Goal: Transaction & Acquisition: Purchase product/service

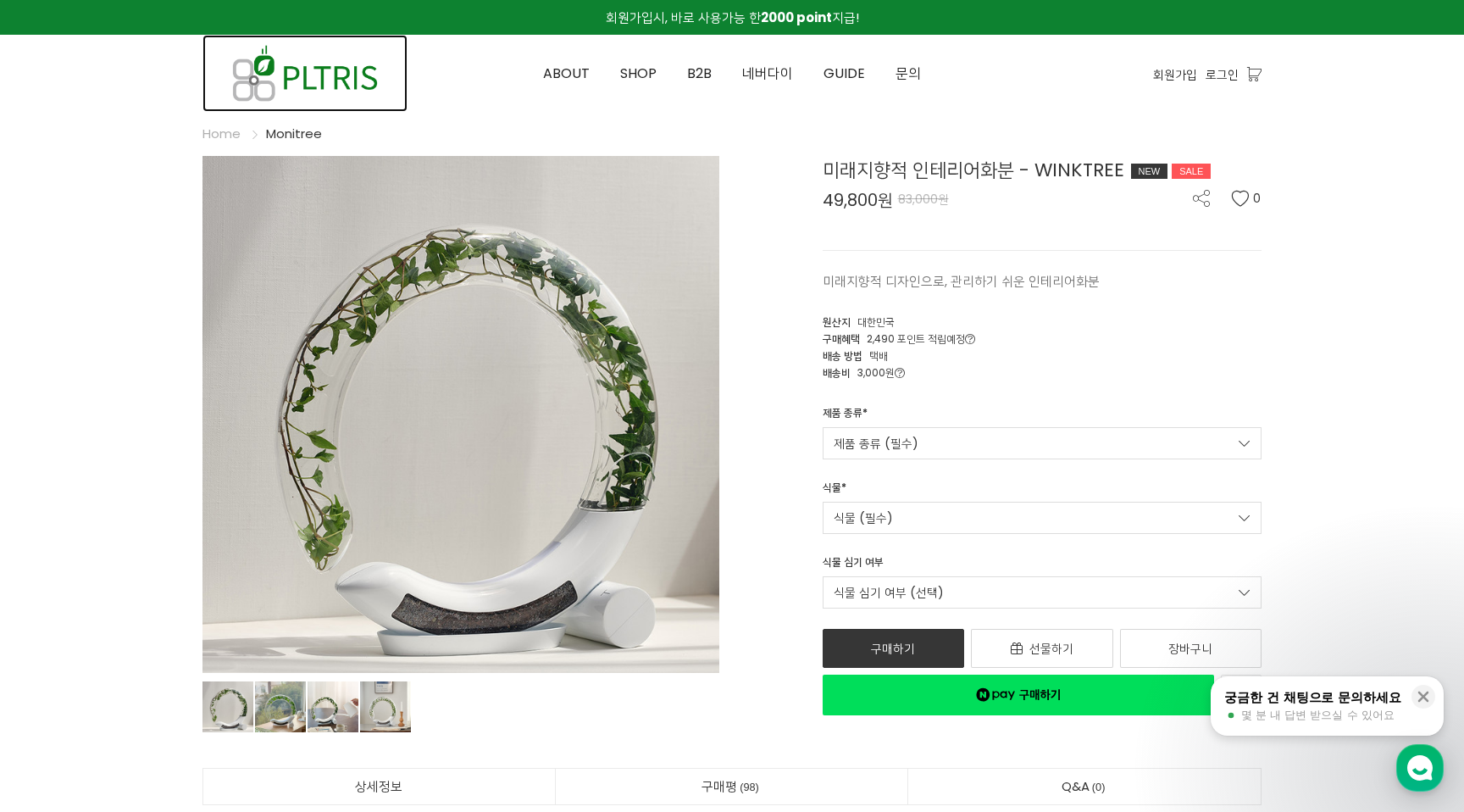
click at [344, 66] on img at bounding box center [304, 74] width 205 height 77
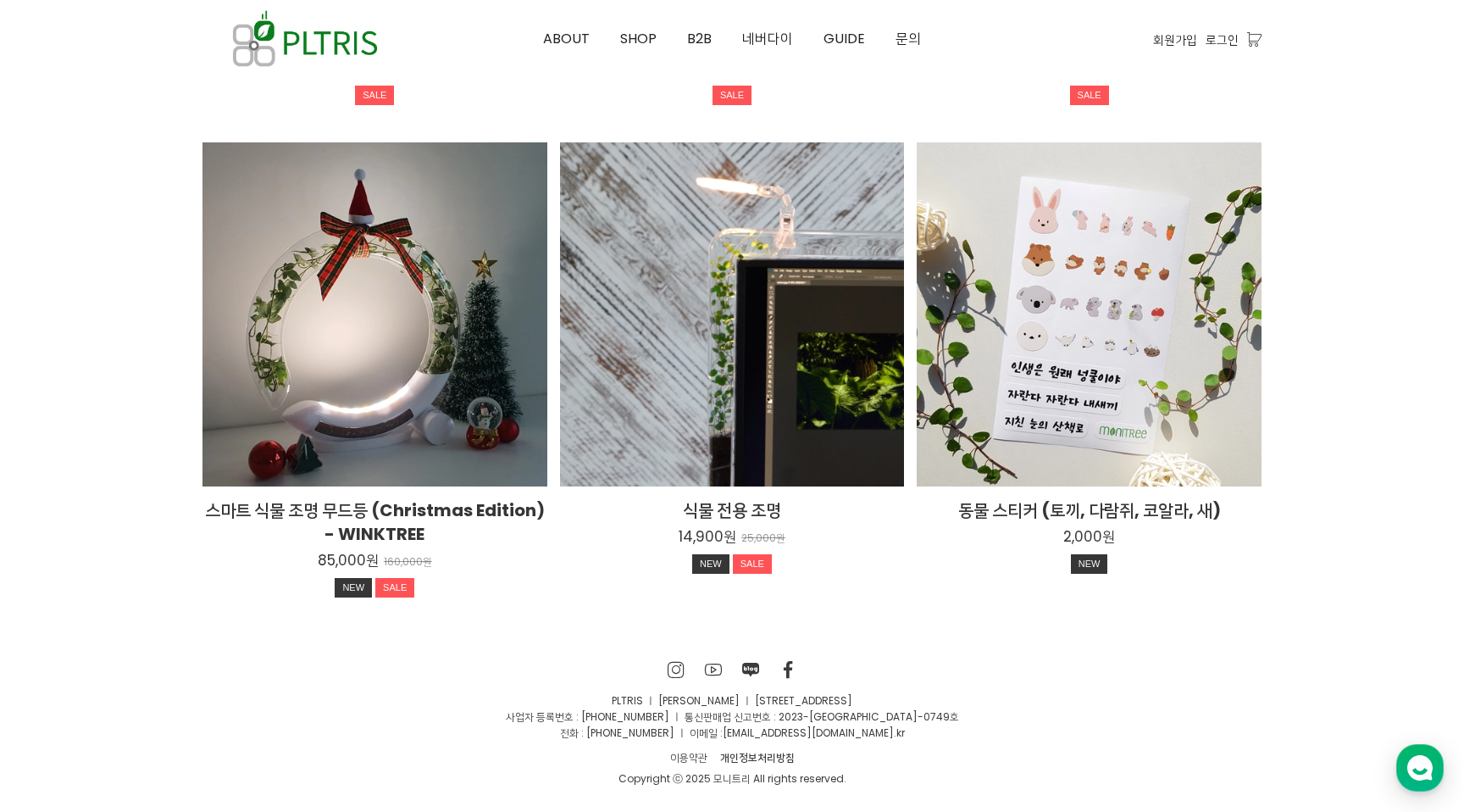
scroll to position [3114, 0]
click at [677, 666] on icon at bounding box center [677, 669] width 18 height 17
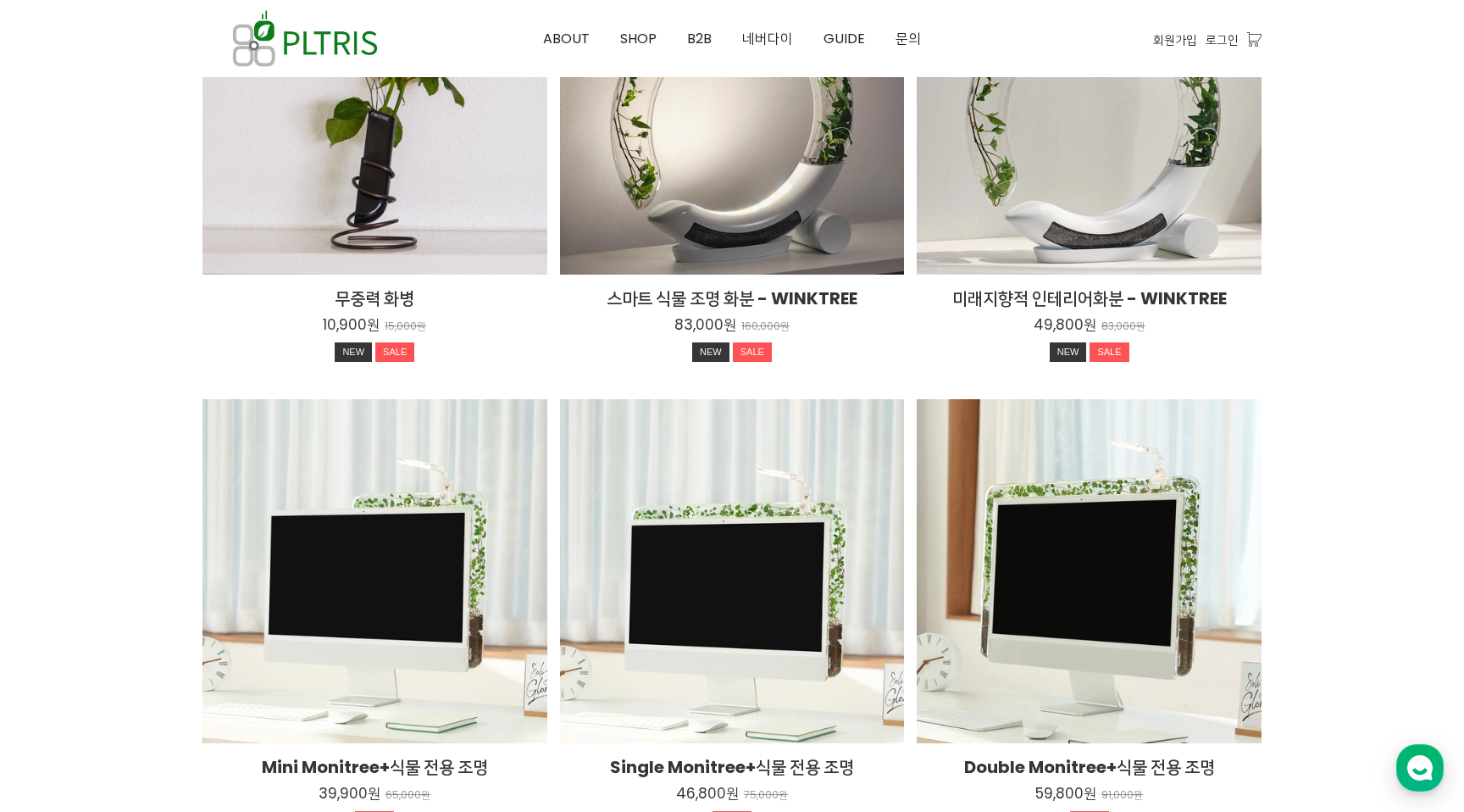
scroll to position [1978, 0]
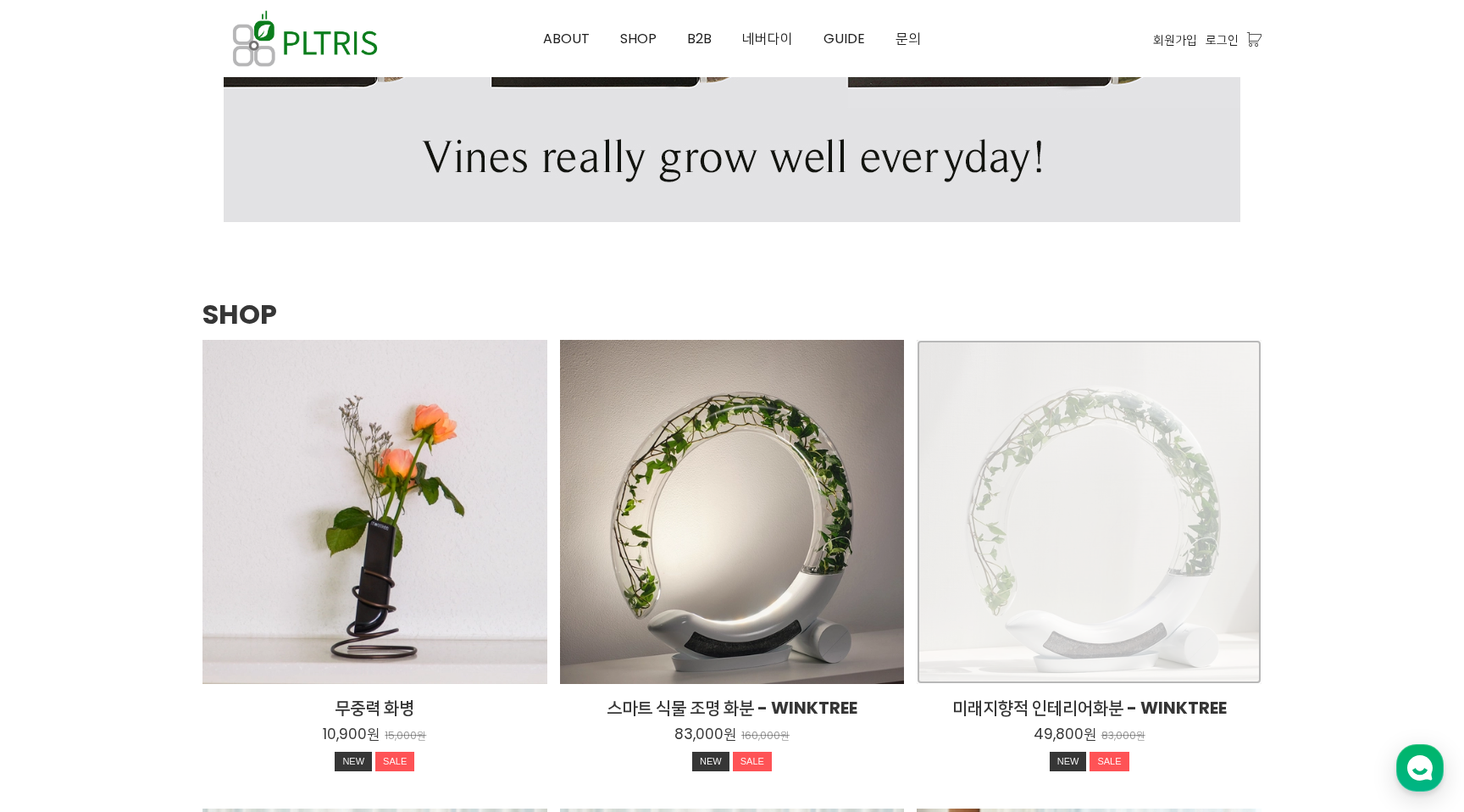
click at [1065, 501] on div "미래지향적 인테리어화분 - WINKTREE 49,800원 83,000원 NEW SALE TIME SALE" at bounding box center [1089, 512] width 344 height 344
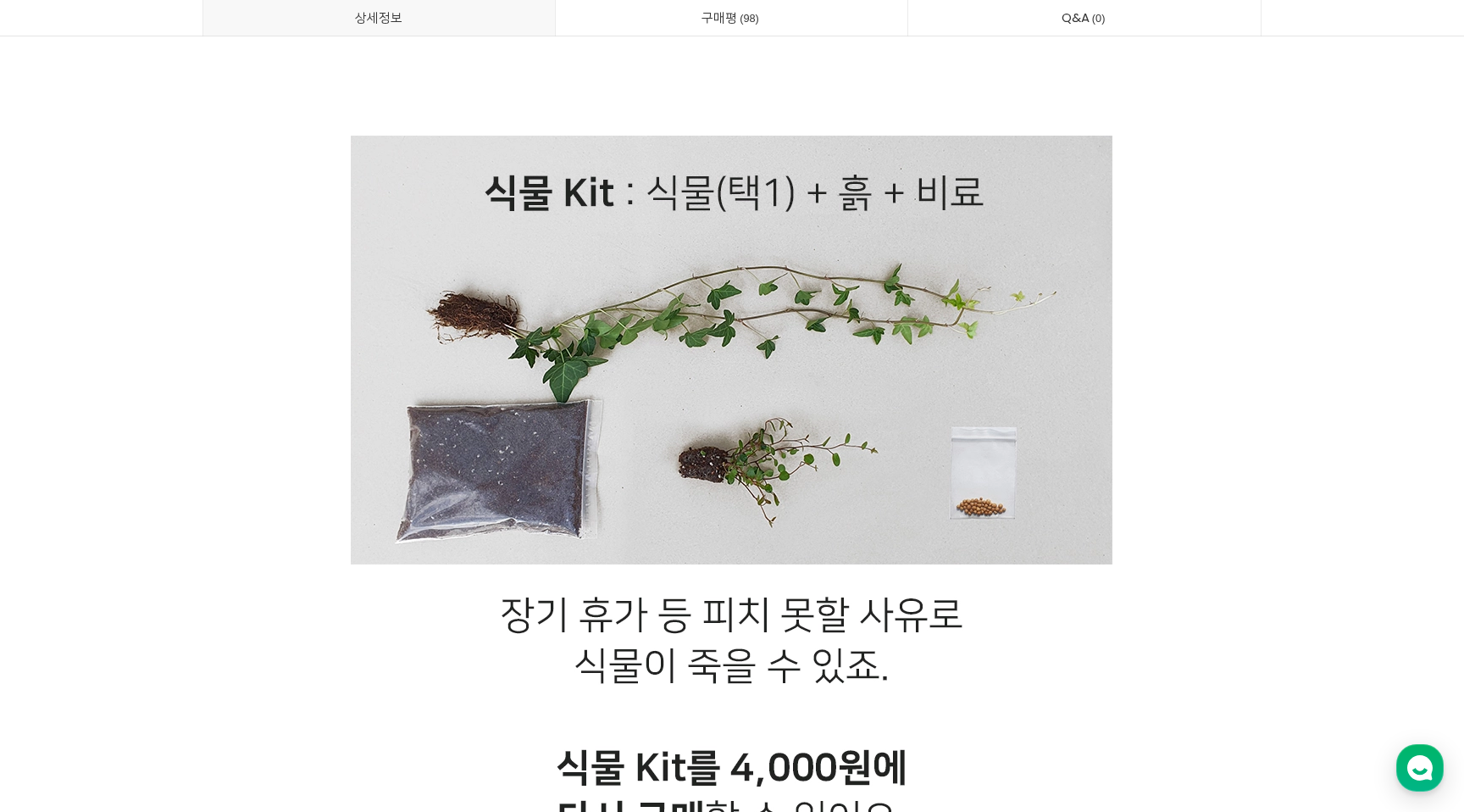
scroll to position [24516, 0]
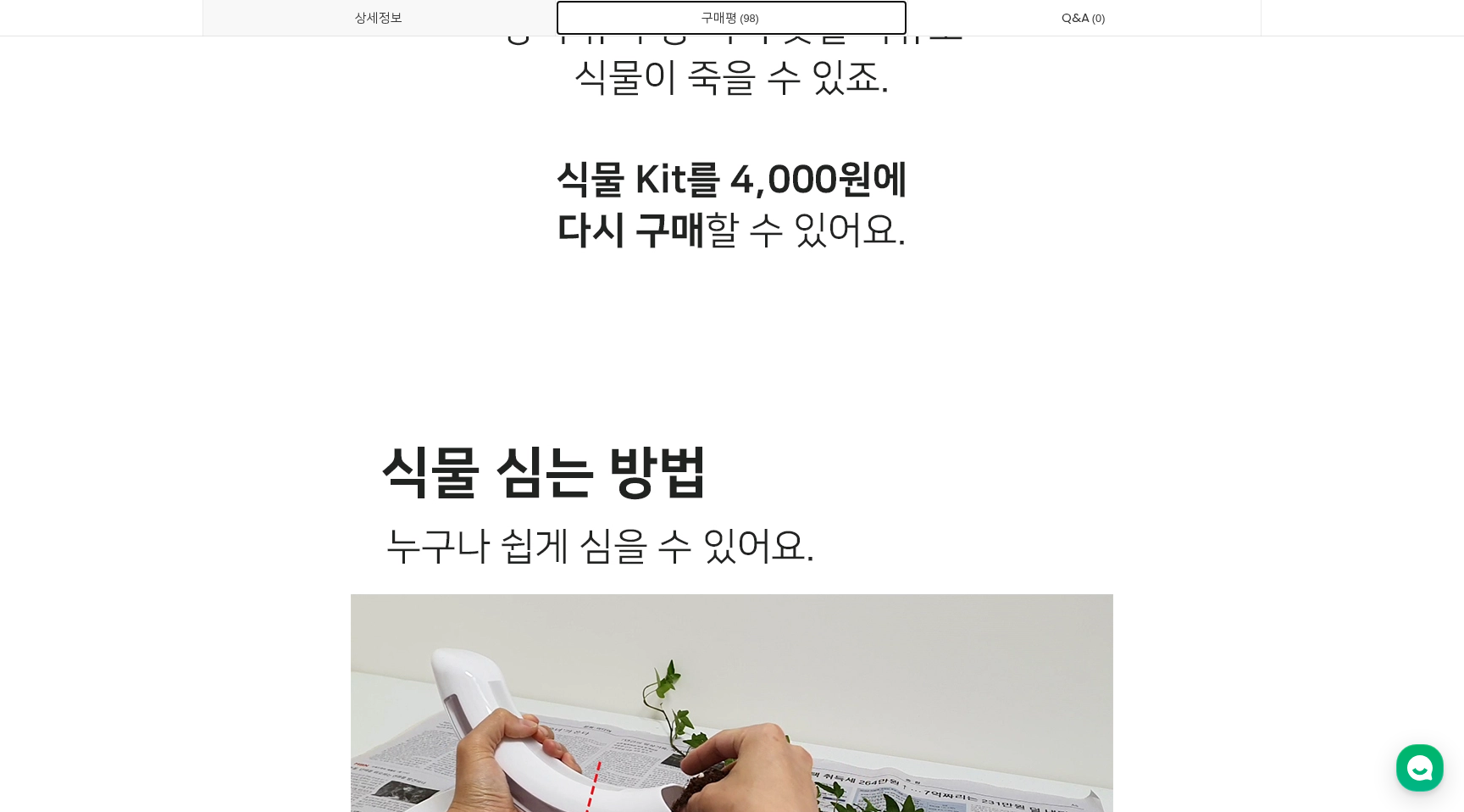
click at [816, 18] on link "구매평 98" at bounding box center [731, 18] width 352 height 35
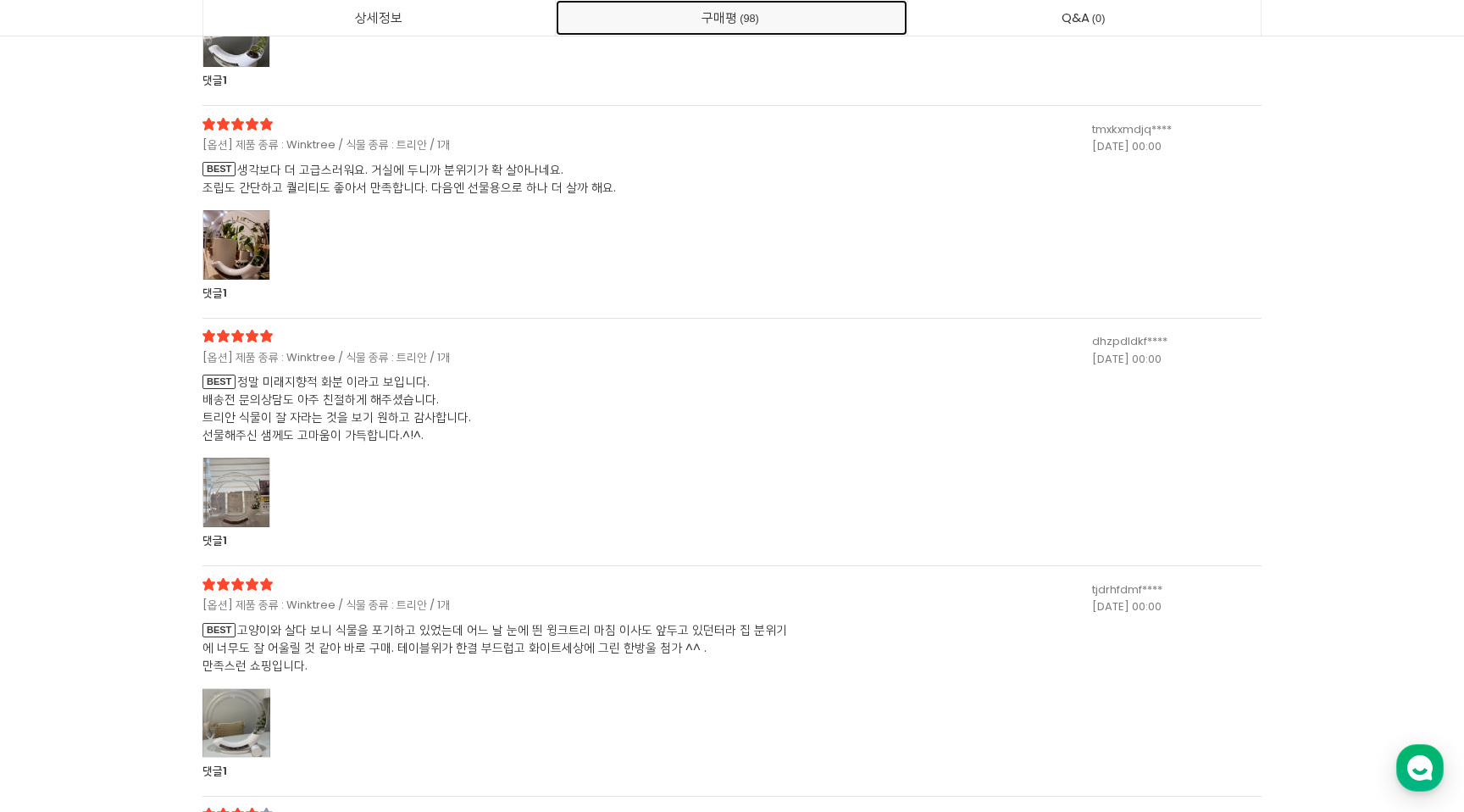
scroll to position [34452, 0]
